Goal: Task Accomplishment & Management: Use online tool/utility

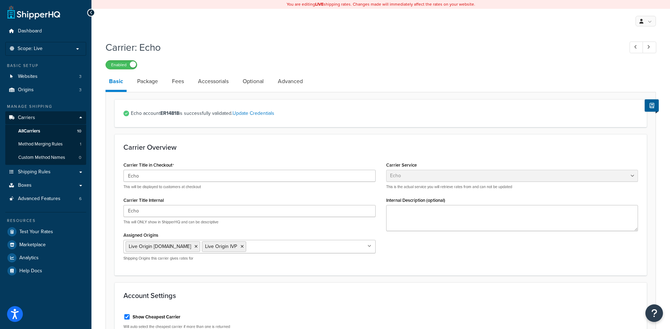
select select "echoFreight"
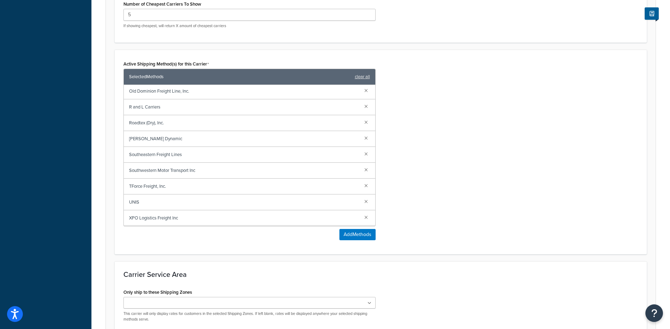
scroll to position [51, 0]
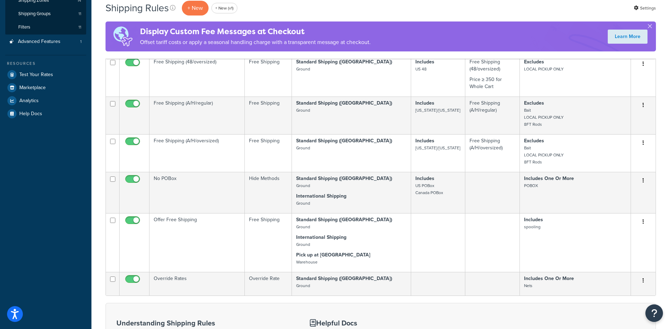
scroll to position [159, 0]
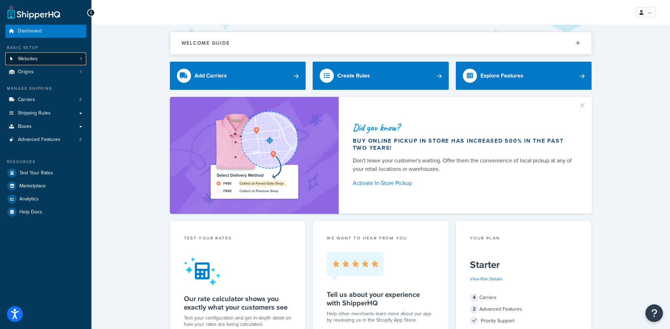
click at [62, 58] on link "Websites 1" at bounding box center [45, 58] width 81 height 13
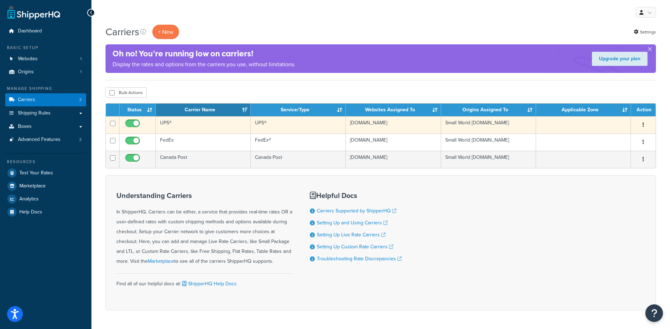
click at [200, 127] on td "UPS®" at bounding box center [203, 124] width 95 height 17
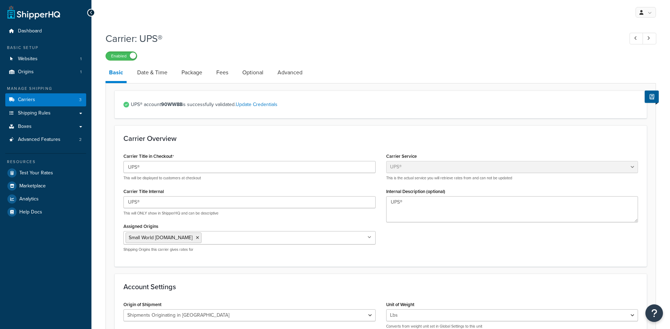
click at [219, 73] on link "Fees" at bounding box center [222, 72] width 19 height 17
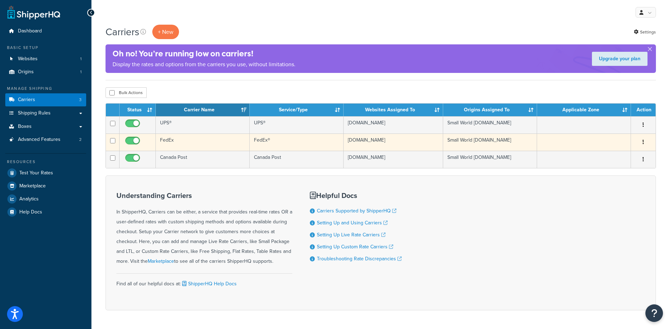
click at [644, 142] on button "button" at bounding box center [643, 141] width 10 height 11
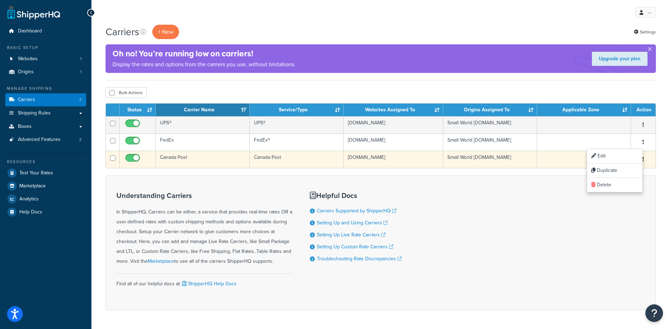
click at [645, 160] on button "button" at bounding box center [643, 159] width 10 height 11
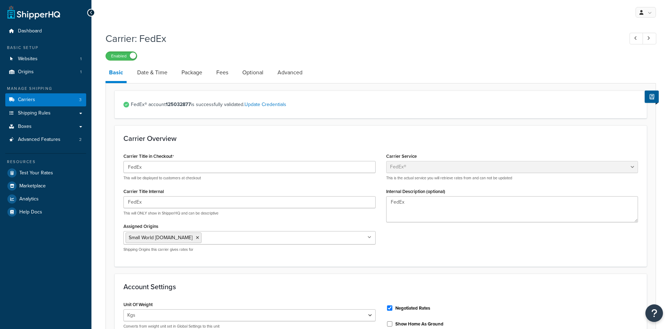
select select "fedEx"
select select "kg"
select select "CM"
select select "REGULAR_PICKUP"
select select "YOUR_PACKAGING"
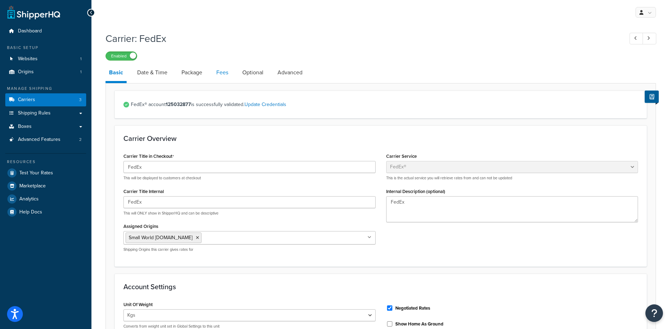
click at [224, 69] on link "Fees" at bounding box center [222, 72] width 19 height 17
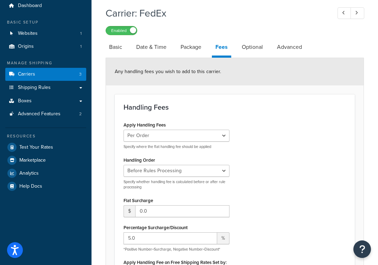
scroll to position [26, 0]
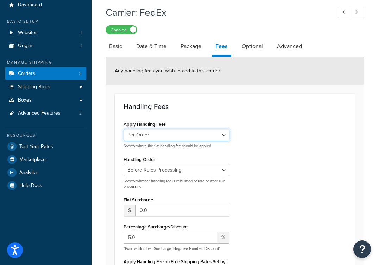
click at [215, 135] on select "Per Order Per Item Per Package" at bounding box center [176, 135] width 106 height 12
click at [123, 129] on select "Per Order Per Item Per Package" at bounding box center [176, 135] width 106 height 12
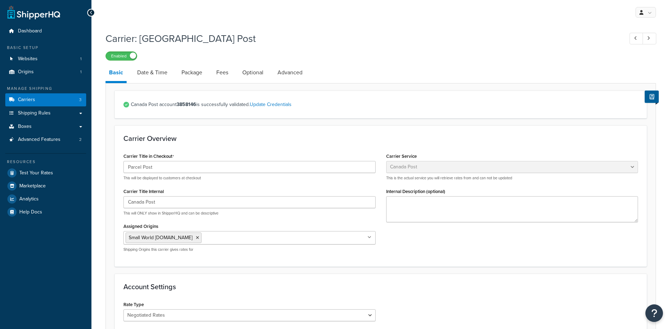
select select "canadaPost"
select select "NEGOTIATED"
click at [217, 72] on link "Fees" at bounding box center [222, 72] width 19 height 17
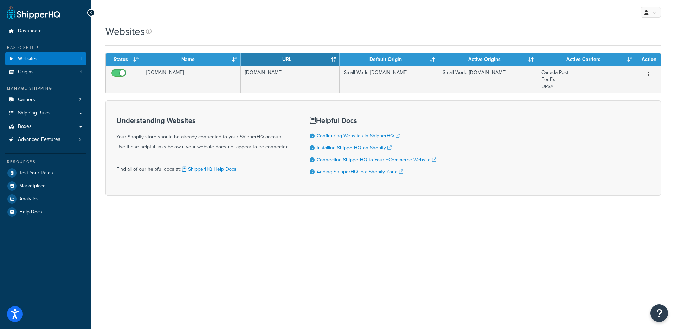
click at [385, 5] on div "My Profile Billing Global Settings Contact Us Logout" at bounding box center [383, 12] width 584 height 25
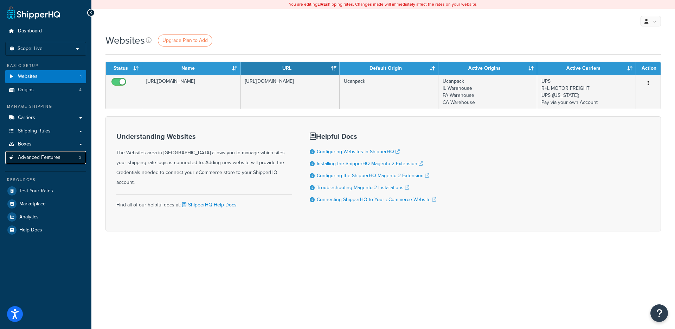
click at [35, 157] on span "Advanced Features" at bounding box center [39, 157] width 43 height 6
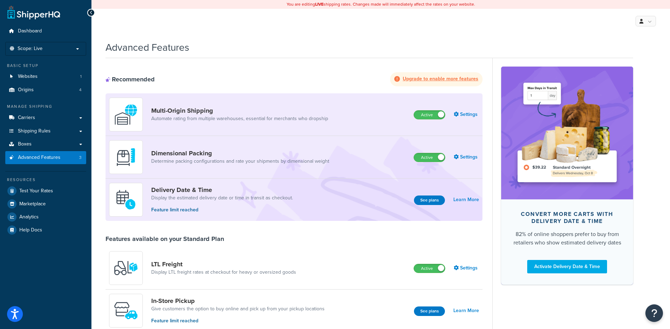
click at [466, 177] on div "Dimensional Packing Determine packing configurations and rate your shipments by…" at bounding box center [294, 157] width 377 height 43
click at [469, 158] on link "Settings" at bounding box center [466, 157] width 25 height 10
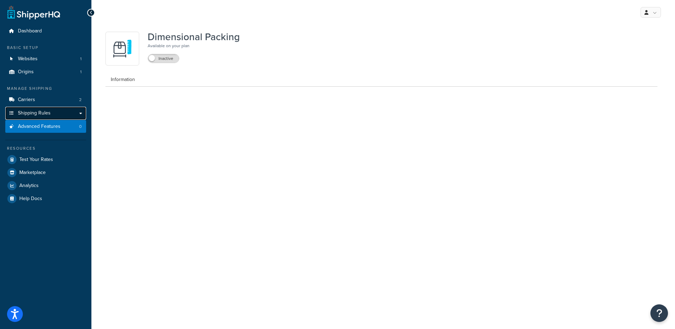
click at [73, 115] on link "Shipping Rules" at bounding box center [45, 113] width 81 height 13
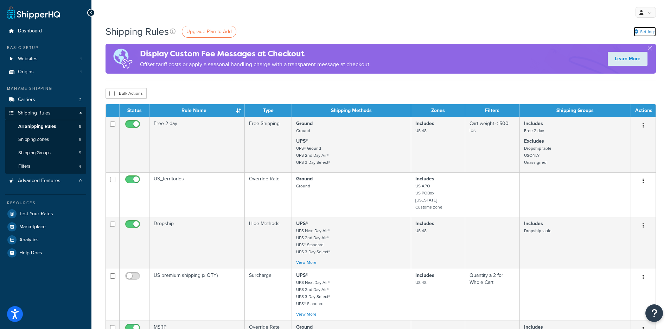
click at [644, 28] on link "Settings" at bounding box center [645, 32] width 22 height 10
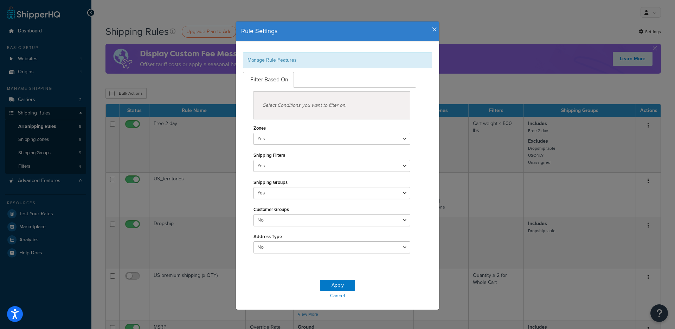
click at [315, 81] on ul "Filter Based On" at bounding box center [329, 80] width 173 height 16
click at [308, 81] on ul "Filter Based On" at bounding box center [329, 80] width 173 height 16
click at [432, 32] on icon "button" at bounding box center [434, 29] width 5 height 6
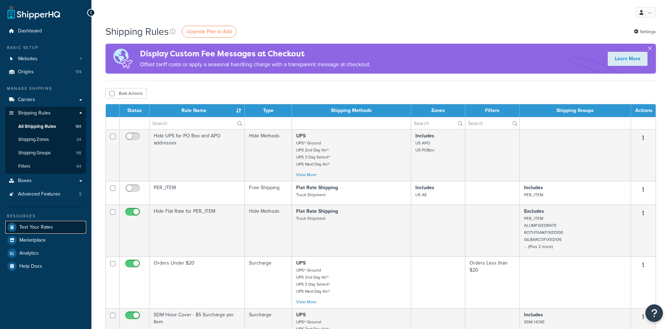
click at [31, 229] on span "Test Your Rates" at bounding box center [36, 227] width 34 height 6
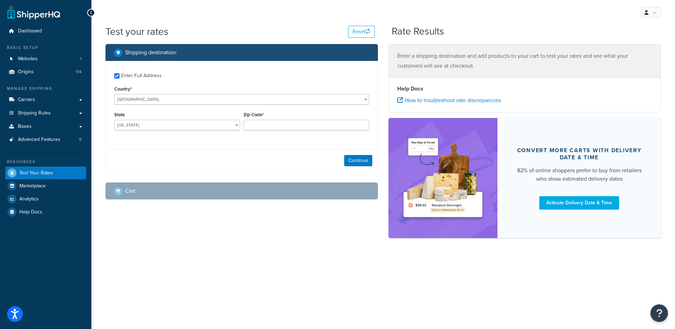
checkbox input "true"
type input "04605"
select select "ME"
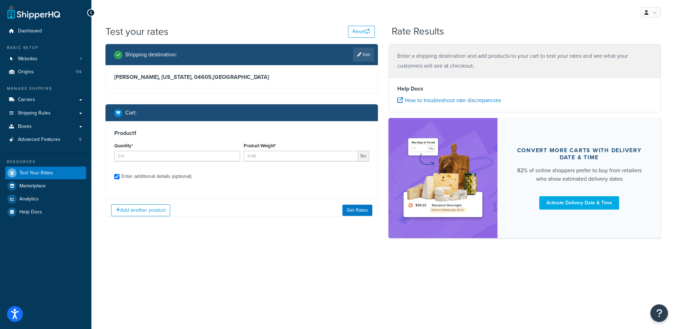
checkbox input "true"
type input "1"
type input "130"
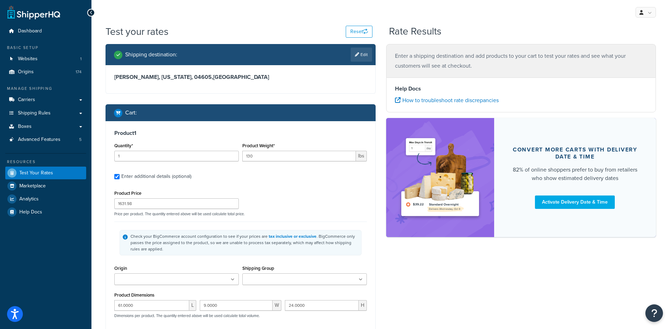
scroll to position [136, 0]
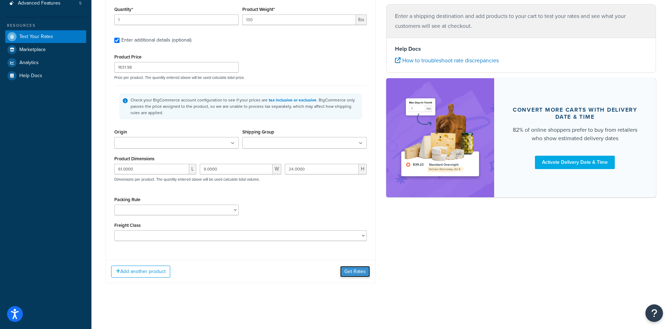
click at [351, 268] on button "Get Rates" at bounding box center [355, 271] width 30 height 11
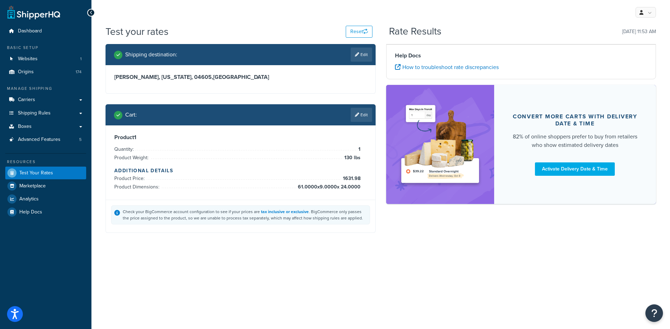
scroll to position [0, 0]
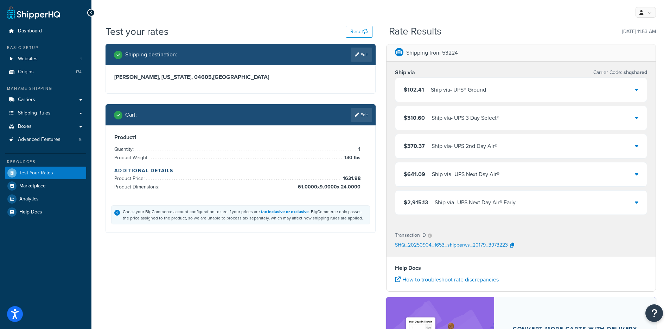
click at [516, 95] on div "$102.41 Ship via - UPS® Ground" at bounding box center [521, 90] width 252 height 24
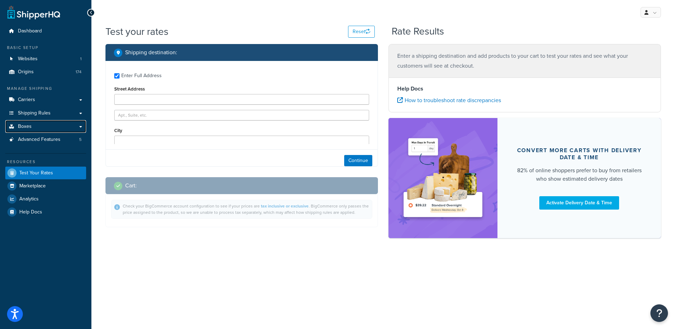
type input "Ellsworth"
type input "04605"
select select "ME"
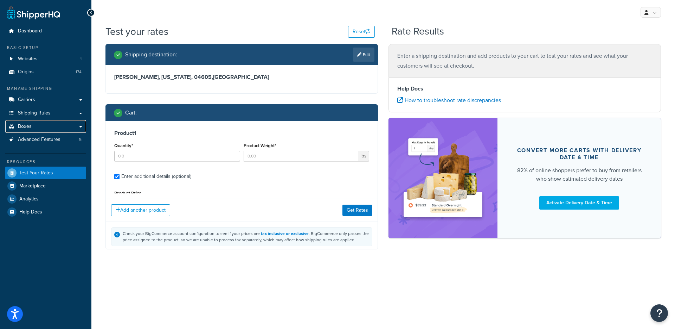
type input "1"
type input "130"
type input "1631.98"
type input "61.0000"
type input "9.0000"
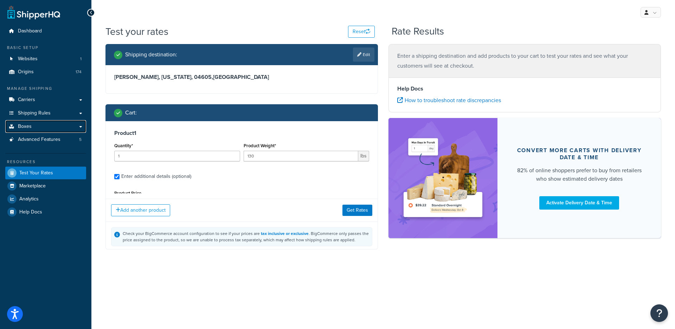
type input "24.0000"
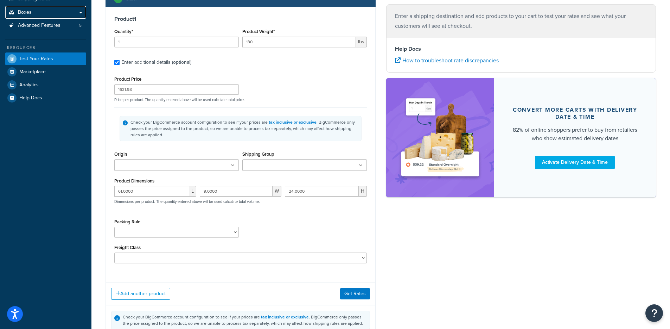
scroll to position [136, 0]
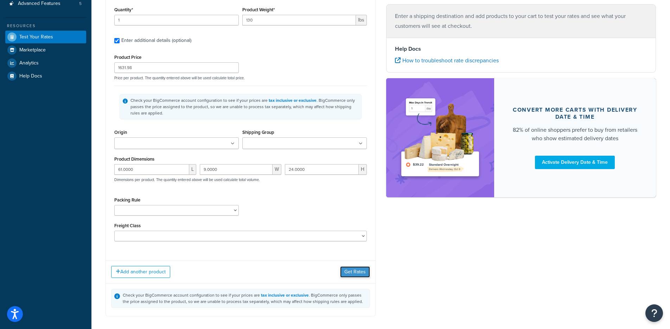
click at [355, 272] on button "Get Rates" at bounding box center [355, 271] width 30 height 11
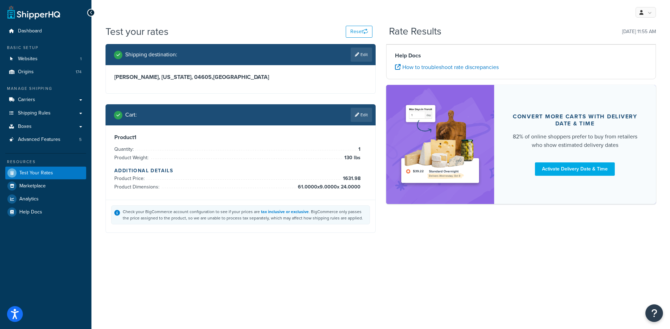
scroll to position [0, 0]
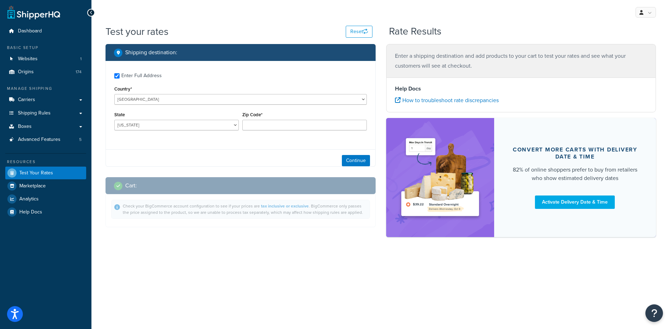
checkbox input "true"
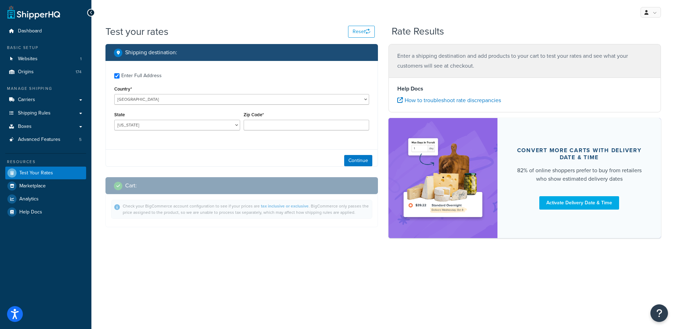
type input "04605"
select select "ME"
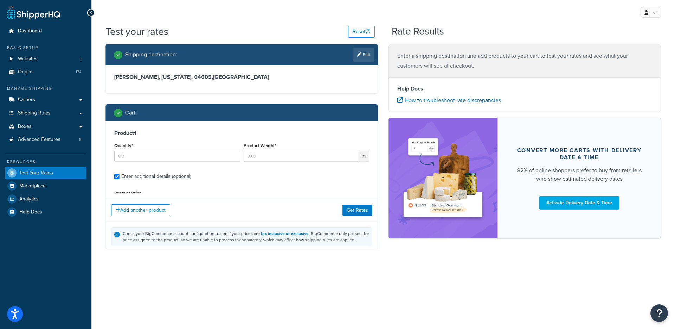
type input "1"
type input "130"
type input "1631.98"
type input "61.0000"
type input "9.0000"
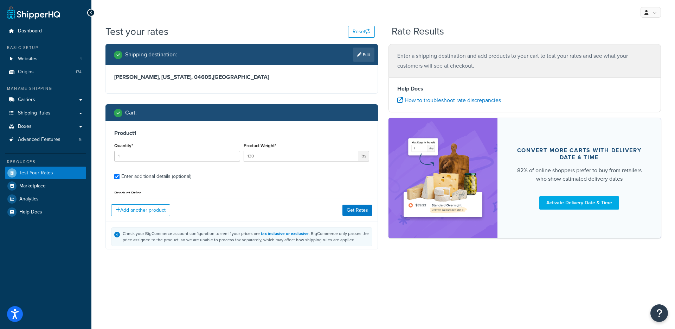
type input "24.0000"
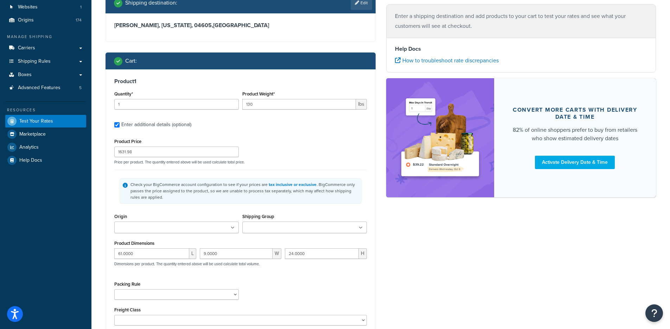
scroll to position [53, 0]
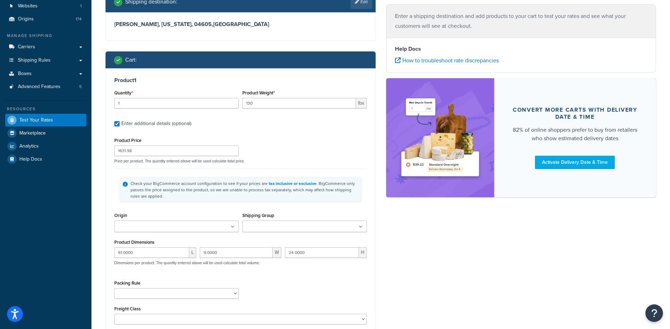
click at [274, 227] on input "Shipping Group" at bounding box center [275, 227] width 62 height 8
type input "250"
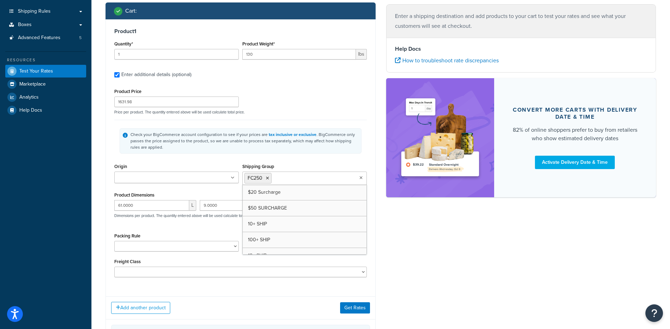
scroll to position [141, 0]
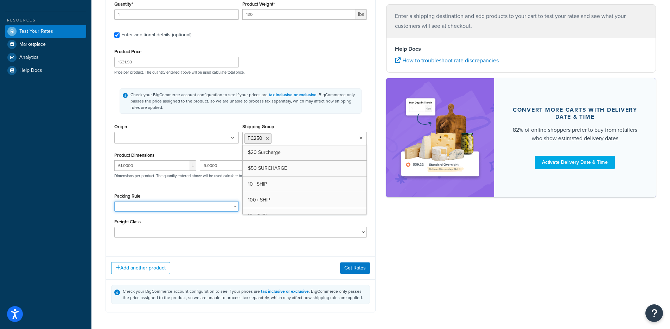
click at [172, 208] on select "A55048SW610DSLEVBOXES A55049DW701GASEVBOXES ACOXSPRAYREEL12V038X400BOXES ACT300…" at bounding box center [176, 206] width 125 height 11
select select "22728"
click at [172, 207] on select "A55048SW610DSLEVBOXES A55049DW701GASEVBOXES ACOXSPRAYREEL12V038X400BOXES ACT300…" at bounding box center [176, 206] width 125 height 11
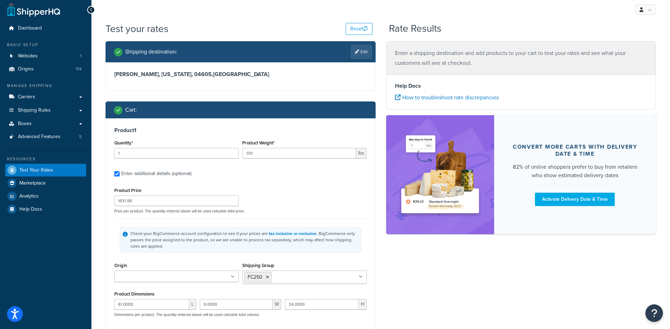
scroll to position [171, 0]
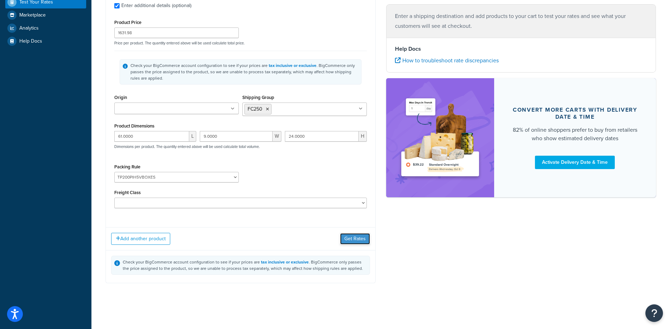
click at [351, 238] on button "Get Rates" at bounding box center [355, 238] width 30 height 11
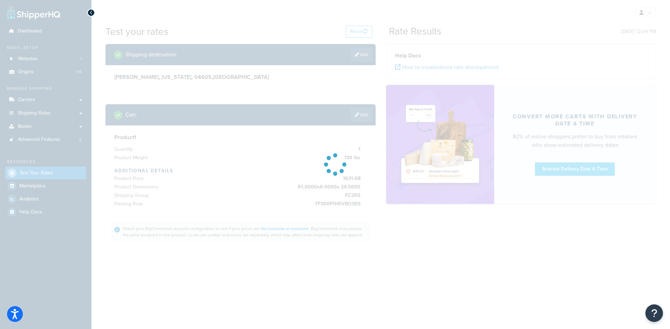
scroll to position [0, 0]
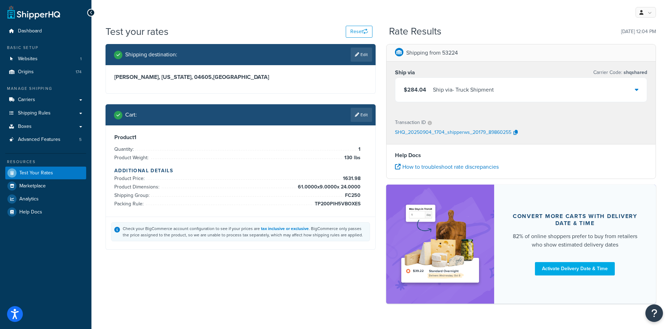
click at [504, 93] on div "$284.04 Ship via - Truck Shipment" at bounding box center [521, 90] width 252 height 24
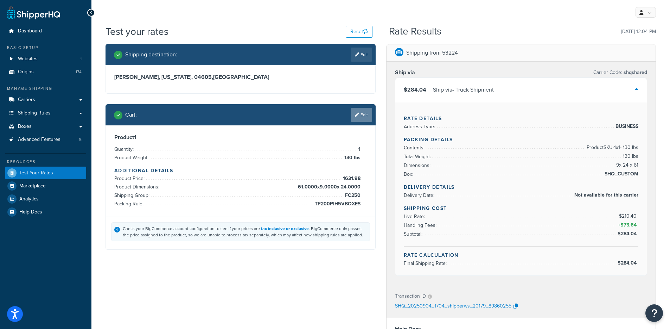
click at [363, 115] on link "Edit" at bounding box center [361, 115] width 21 height 14
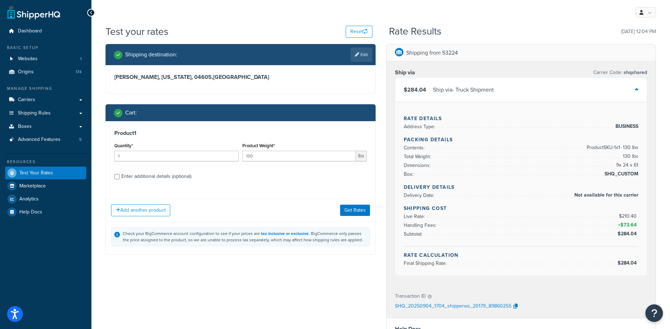
click at [159, 177] on div "Enter additional details (optional)" at bounding box center [156, 176] width 70 height 10
click at [120, 177] on input "Enter additional details (optional)" at bounding box center [116, 176] width 5 height 5
checkbox input "true"
select select "22728"
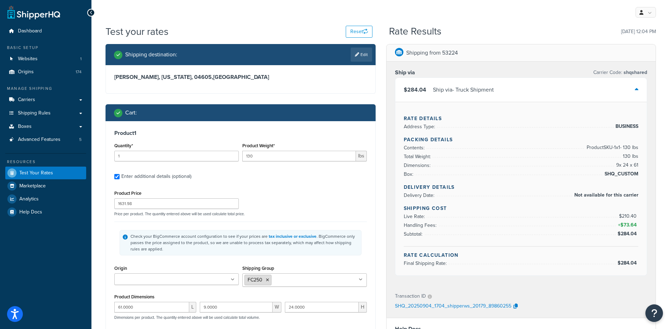
click at [267, 279] on icon at bounding box center [267, 280] width 3 height 4
click at [307, 202] on div "Product Price 1631.98 Price per product. The quantity entered above will be use…" at bounding box center [241, 202] width 256 height 28
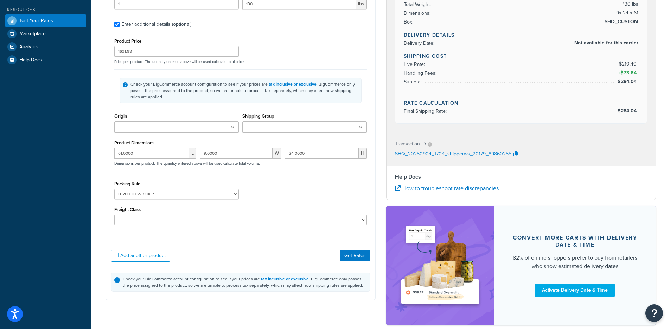
scroll to position [157, 0]
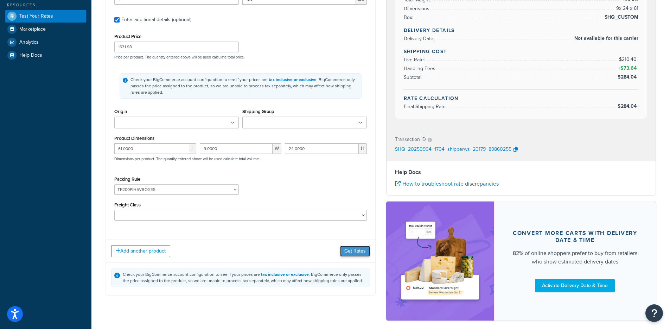
click at [349, 249] on button "Get Rates" at bounding box center [355, 250] width 30 height 11
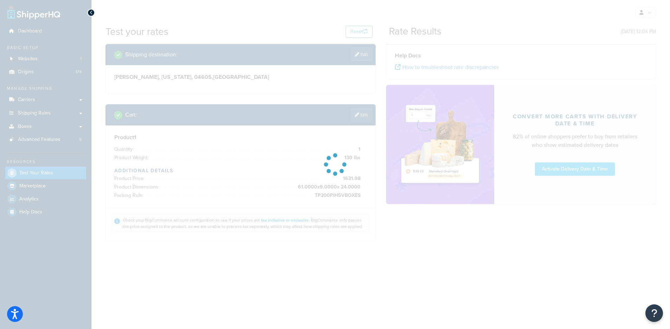
scroll to position [0, 0]
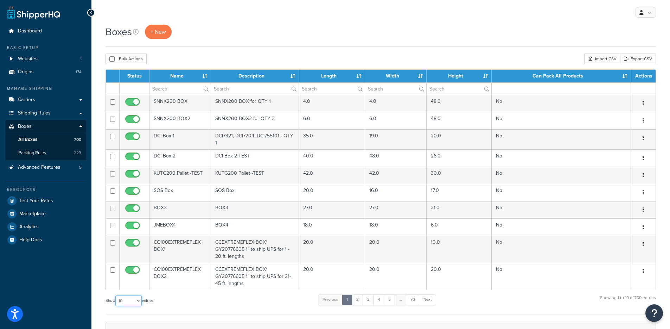
click at [132, 301] on select "10 15 25 50 100 1000" at bounding box center [128, 300] width 26 height 11
select select "1000"
click at [116, 295] on select "10 15 25 50 100 1000" at bounding box center [128, 300] width 26 height 11
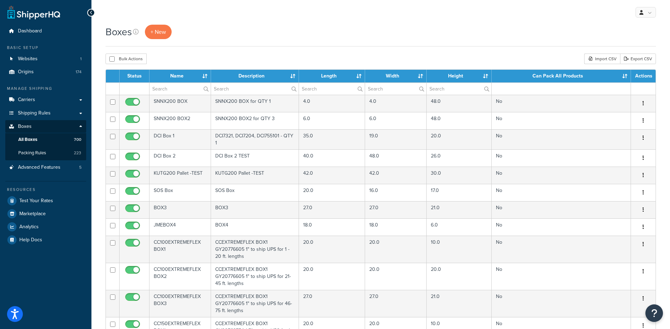
click at [359, 74] on th "Length" at bounding box center [332, 76] width 66 height 13
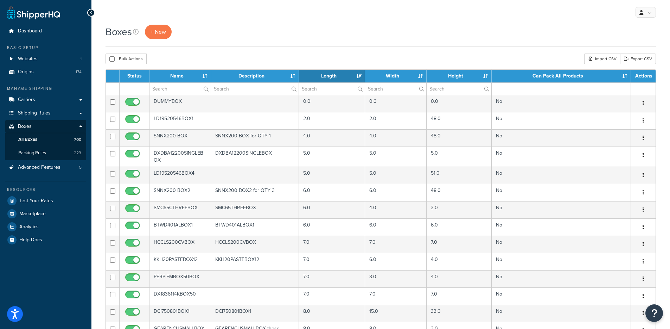
click at [359, 75] on th "Length" at bounding box center [332, 76] width 66 height 13
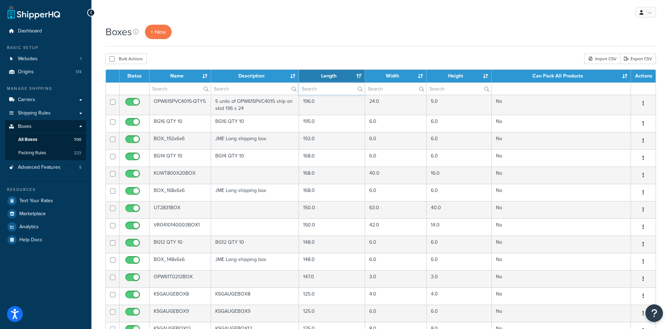
click at [329, 89] on input "text" at bounding box center [332, 89] width 66 height 12
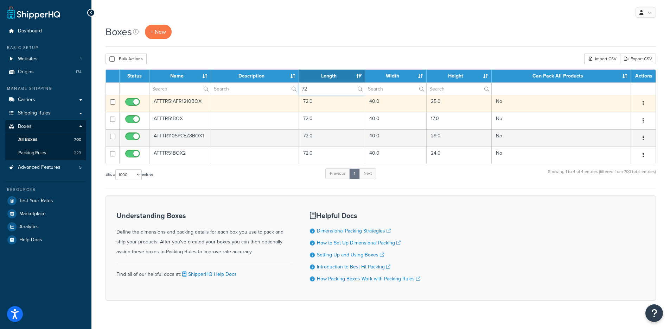
type input "72"
click at [645, 101] on button "button" at bounding box center [643, 103] width 10 height 11
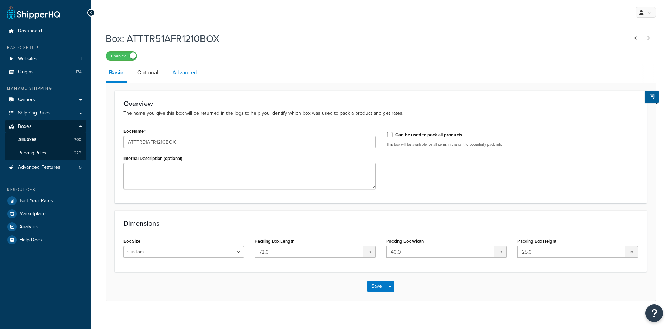
click at [184, 73] on link "Advanced" at bounding box center [185, 72] width 32 height 17
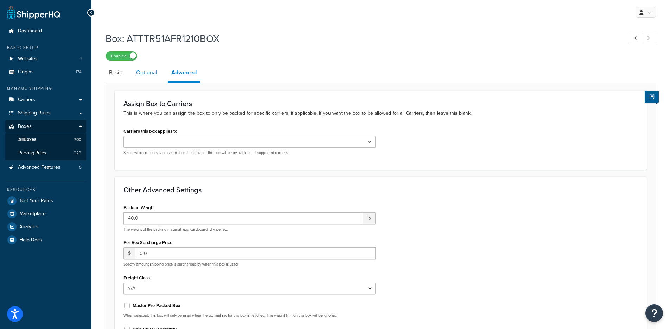
click at [146, 75] on link "Optional" at bounding box center [147, 72] width 28 height 17
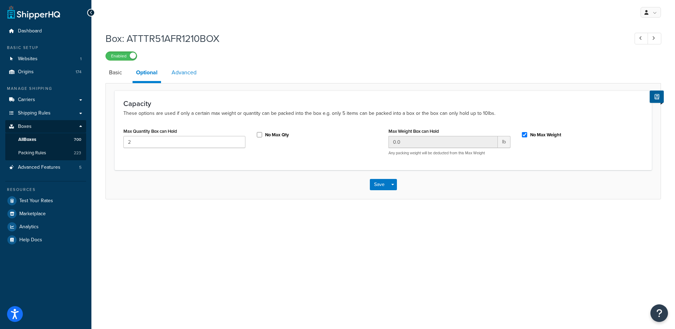
click at [186, 72] on link "Advanced" at bounding box center [184, 72] width 32 height 17
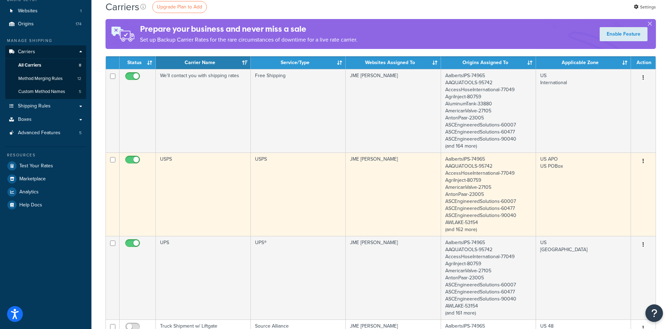
scroll to position [128, 0]
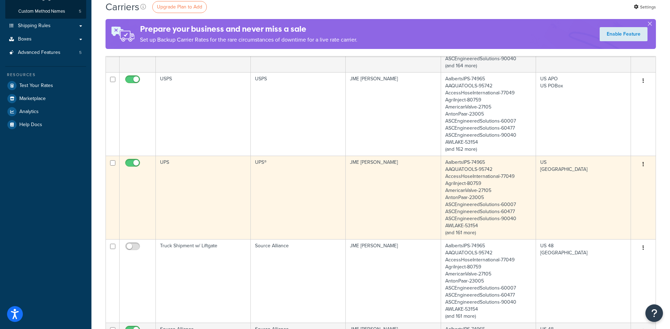
click at [219, 197] on td "UPS" at bounding box center [203, 196] width 95 height 83
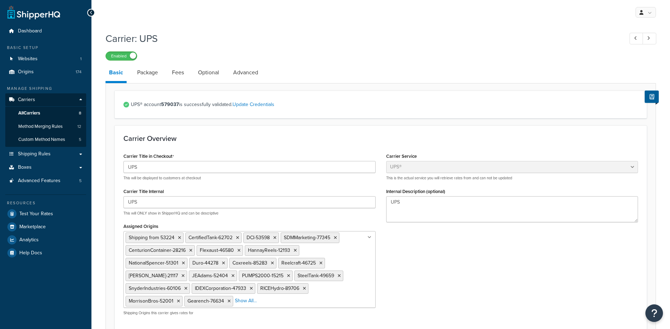
select select "ups"
click at [155, 74] on link "Package" at bounding box center [148, 72] width 28 height 17
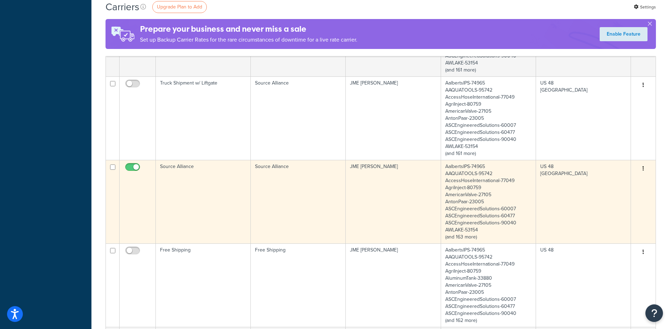
scroll to position [286, 0]
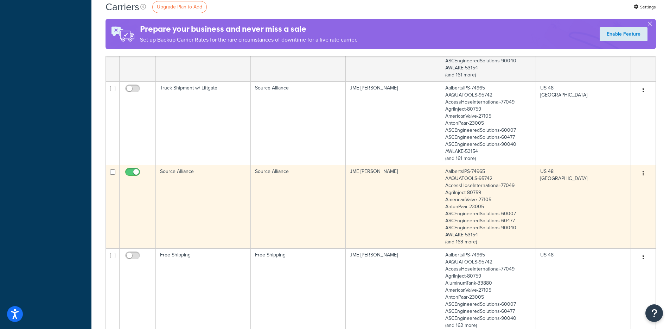
click at [232, 194] on td "Source Alliance" at bounding box center [203, 206] width 95 height 83
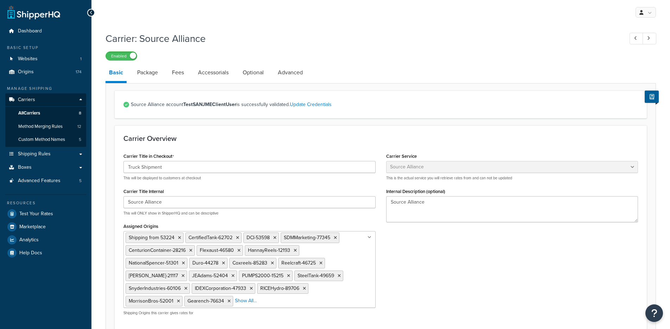
select select "banyanFreight"
click at [299, 72] on link "Advanced" at bounding box center [290, 72] width 32 height 17
select select "false"
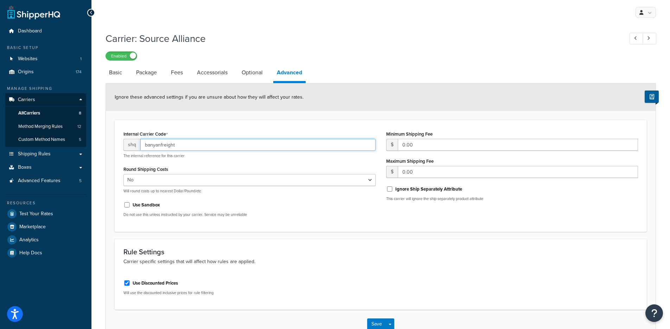
click at [201, 139] on input "banyanfreight" at bounding box center [257, 145] width 235 height 12
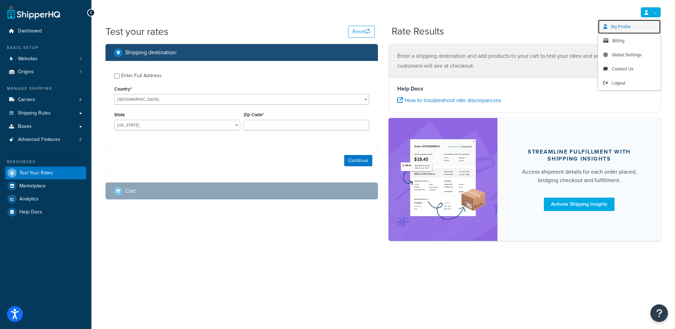
click at [633, 26] on link "My Profile" at bounding box center [629, 27] width 63 height 14
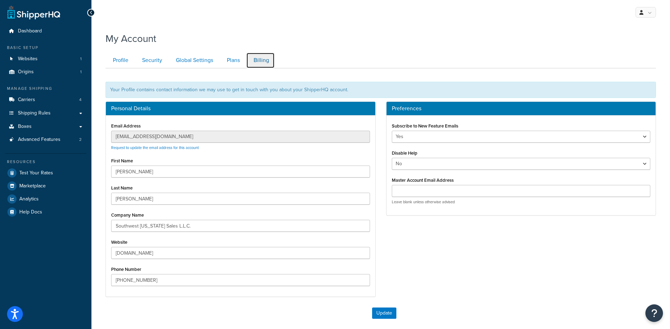
click at [257, 60] on link "Billing" at bounding box center [260, 60] width 28 height 16
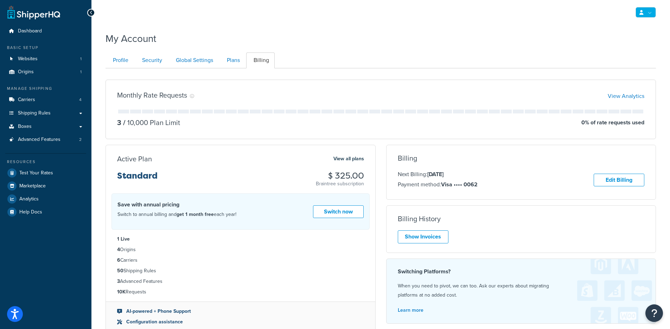
click at [646, 12] on link at bounding box center [646, 12] width 20 height 11
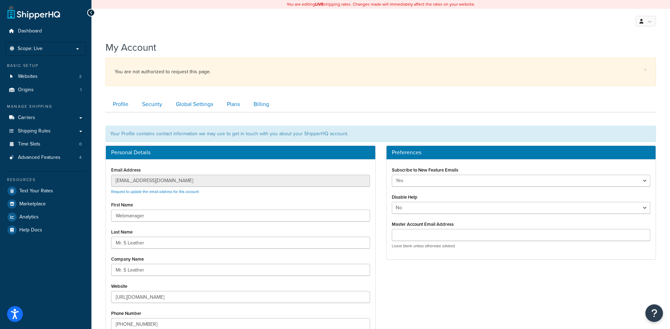
click at [71, 56] on ul "Dashboard Scope: Live Development Integration Test Manage Scopes Basic Setup We…" at bounding box center [45, 130] width 81 height 211
click at [70, 52] on li "Scope: Live Development Integration Test Manage Scopes" at bounding box center [45, 49] width 81 height 14
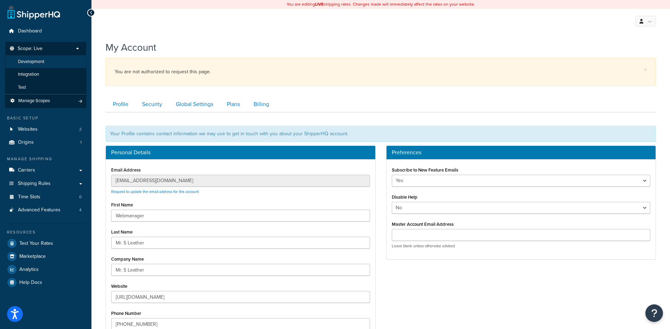
click at [60, 59] on li "Development" at bounding box center [46, 61] width 82 height 13
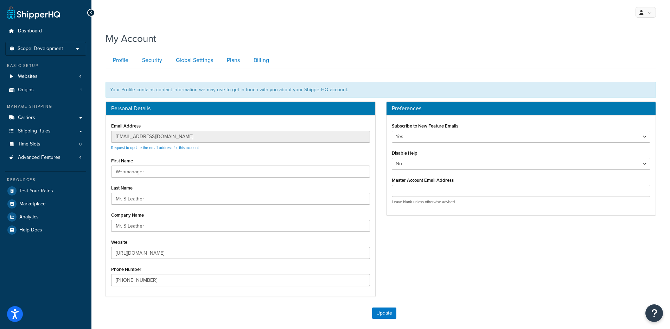
click at [56, 182] on div "Resources" at bounding box center [45, 180] width 81 height 6
click at [51, 188] on span "Test Your Rates" at bounding box center [36, 191] width 34 height 6
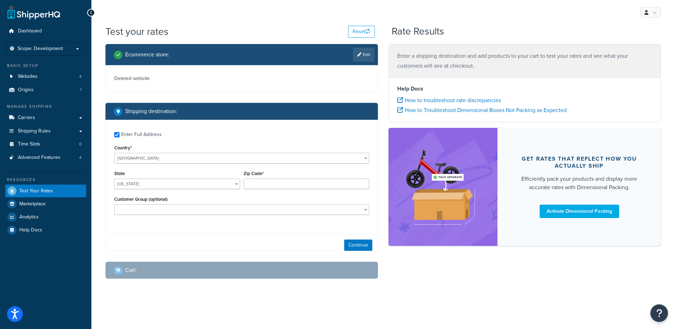
checkbox input "true"
type input "60601"
select select "IL"
select select "Wholesale"
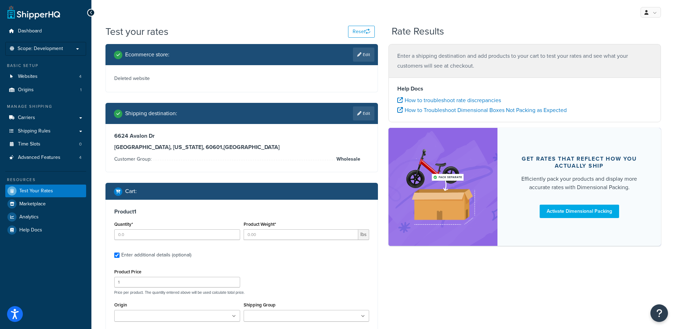
type input "3"
type input "0.500000"
type input "56.95"
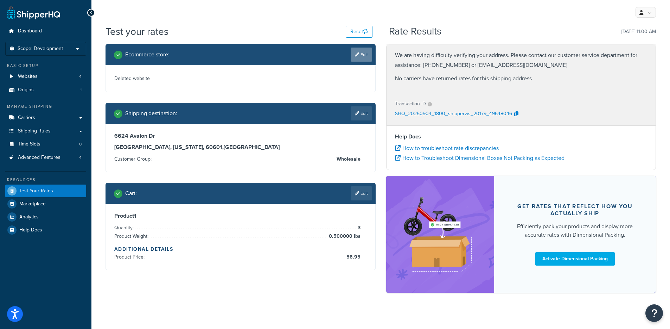
click at [355, 57] on link "Edit" at bounding box center [361, 54] width 21 height 14
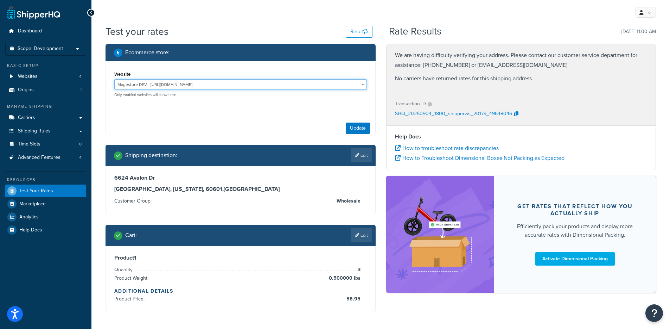
click at [237, 87] on select "Magestore DEV - [URL][DOMAIN_NAME] MSL - Staging - [URL][DOMAIN_NAME]" at bounding box center [240, 84] width 253 height 11
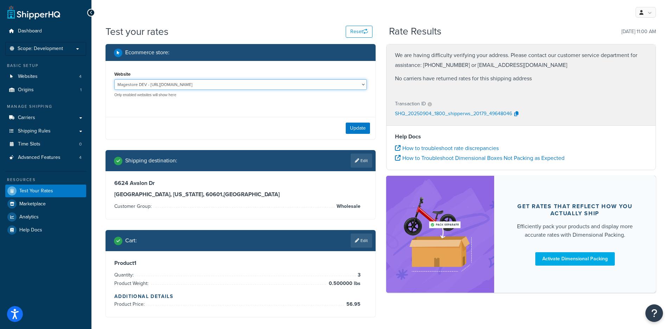
select select "bb837055a2efe4766d9f26570ab435fa"
click at [114, 79] on select "Magestore DEV - [URL][DOMAIN_NAME] MSL - Staging - [URL][DOMAIN_NAME]" at bounding box center [240, 84] width 253 height 11
click at [364, 127] on button "Update" at bounding box center [358, 127] width 24 height 11
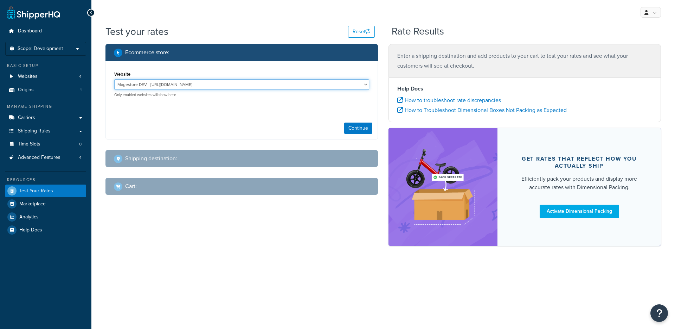
click at [178, 82] on select "Magestore DEV - [URL][DOMAIN_NAME] MSL - Staging - [URL][DOMAIN_NAME]" at bounding box center [241, 84] width 255 height 11
click at [175, 85] on select "Magestore DEV - [URL][DOMAIN_NAME] MSL - Staging - [URL][DOMAIN_NAME]" at bounding box center [241, 84] width 255 height 11
select select "bb837055a2efe4766d9f26570ab435fa"
click at [114, 79] on select "Magestore DEV - [URL][DOMAIN_NAME] MSL - Staging - [URL][DOMAIN_NAME]" at bounding box center [241, 84] width 255 height 11
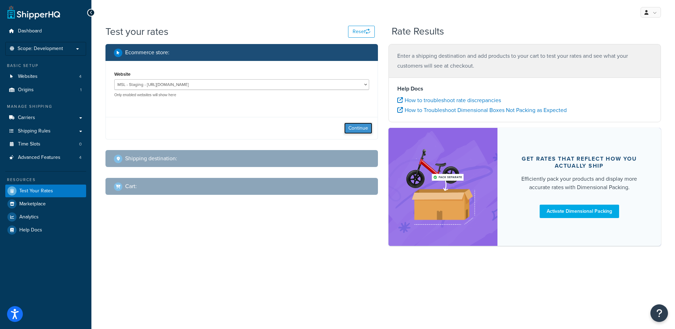
click at [349, 122] on button "Continue" at bounding box center [358, 127] width 28 height 11
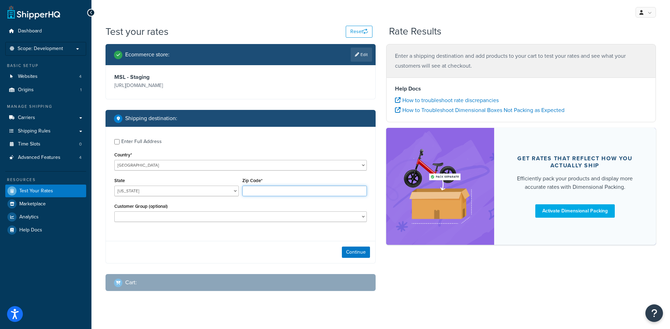
click at [262, 191] on input "Zip Code*" at bounding box center [304, 190] width 125 height 11
type input "60601"
click at [356, 252] on button "Continue" at bounding box center [356, 251] width 28 height 11
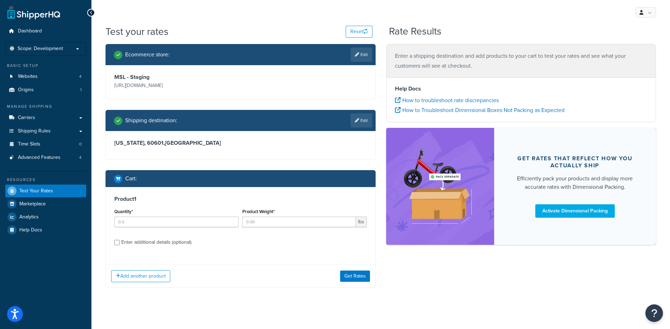
click at [147, 239] on div "Enter additional details (optional)" at bounding box center [156, 242] width 70 height 10
click at [120, 240] on input "Enter additional details (optional)" at bounding box center [116, 242] width 5 height 5
checkbox input "true"
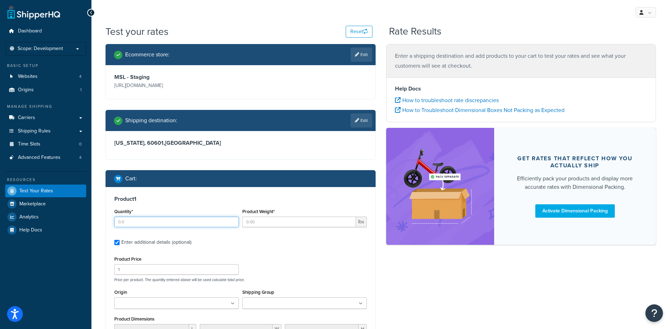
click at [154, 225] on input "Quantity*" at bounding box center [176, 221] width 125 height 11
type input "1"
type input "5"
type input "199.95"
click at [174, 241] on div "Enter additional details (optional)" at bounding box center [156, 242] width 70 height 10
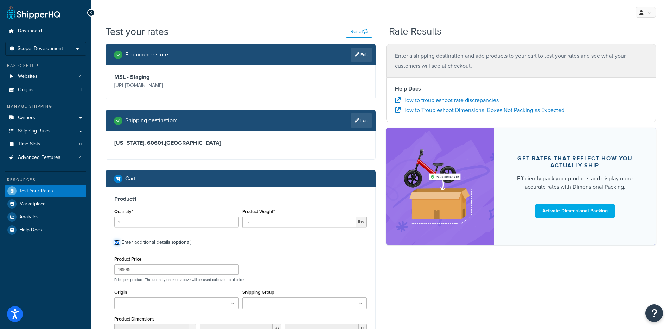
click at [120, 241] on input "Enter additional details (optional)" at bounding box center [116, 242] width 5 height 5
checkbox input "false"
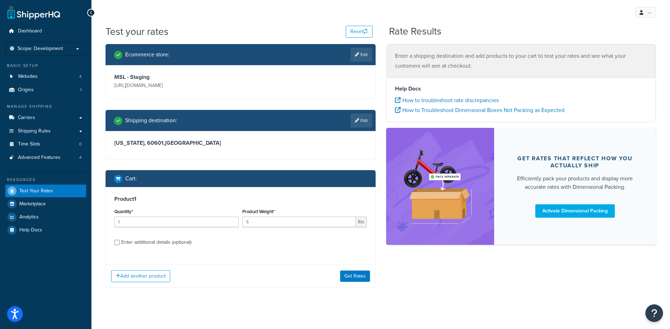
click at [338, 275] on div "Add another product Get Rates" at bounding box center [240, 275] width 269 height 23
click at [346, 275] on button "Get Rates" at bounding box center [355, 275] width 30 height 11
